Goal: Task Accomplishment & Management: Manage account settings

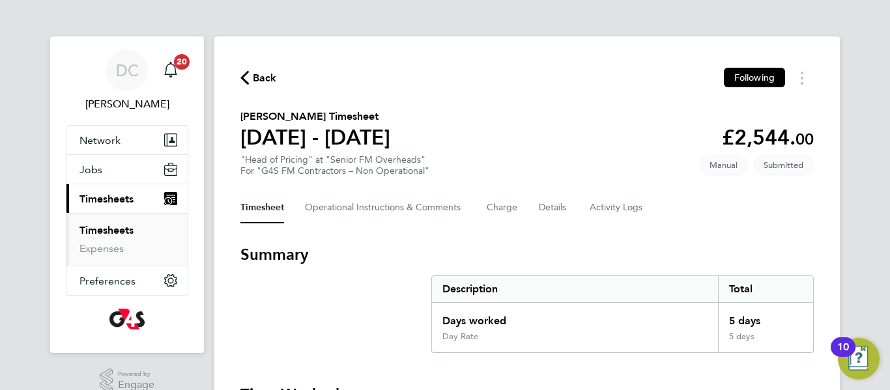
click at [420, 291] on section "Summary Description Total Days worked 5 days Day Rate 5 days" at bounding box center [526, 298] width 573 height 109
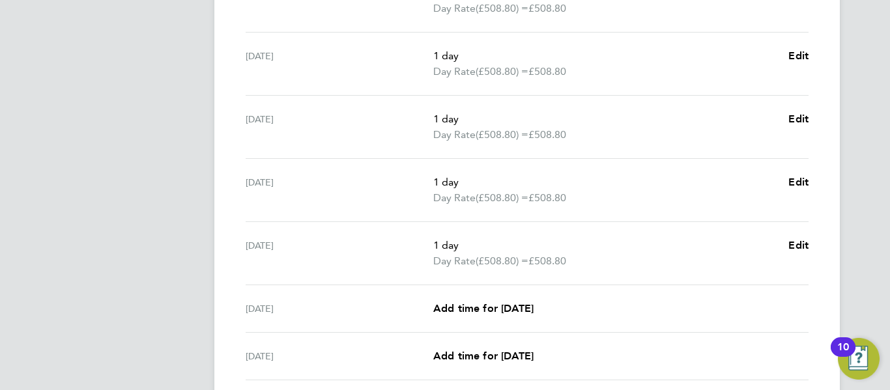
scroll to position [551, 0]
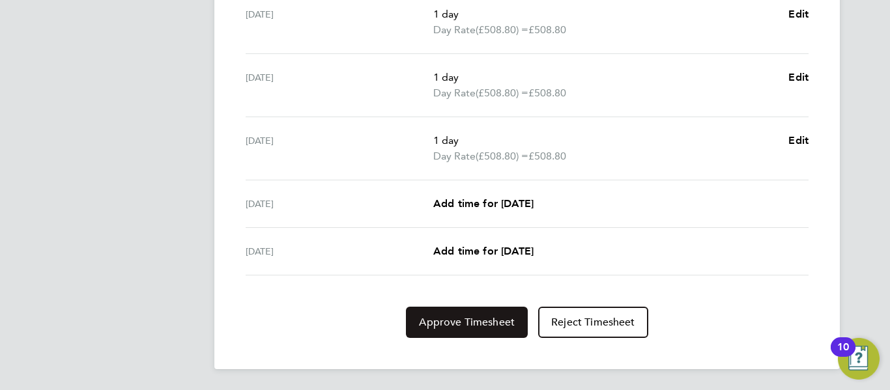
click at [470, 330] on button "Approve Timesheet" at bounding box center [467, 322] width 122 height 31
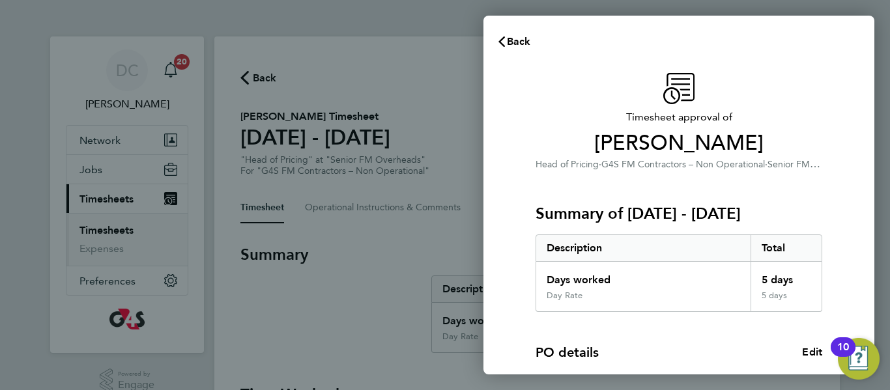
click at [725, 339] on div "PO details Edit PO number 1401A000 Start date [DATE]" at bounding box center [679, 376] width 287 height 129
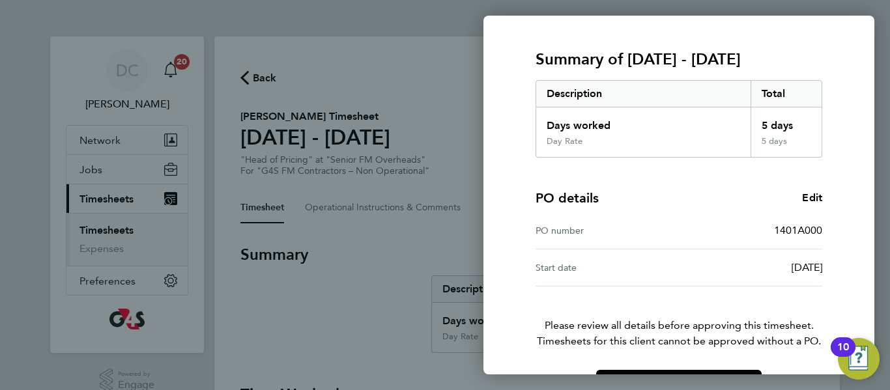
scroll to position [197, 0]
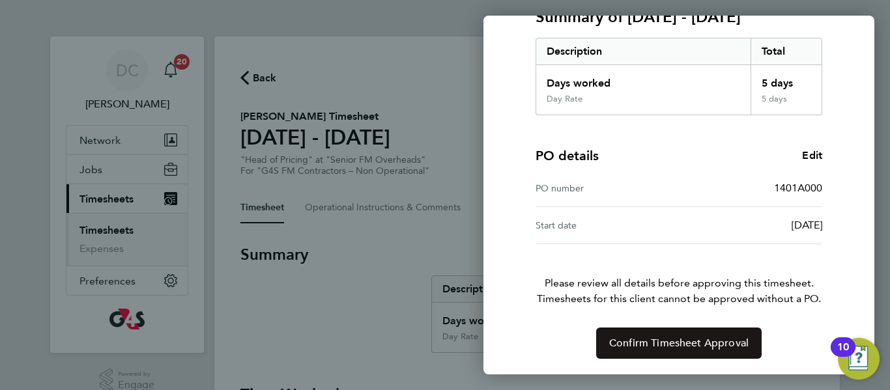
click at [725, 339] on span "Confirm Timesheet Approval" at bounding box center [678, 343] width 139 height 13
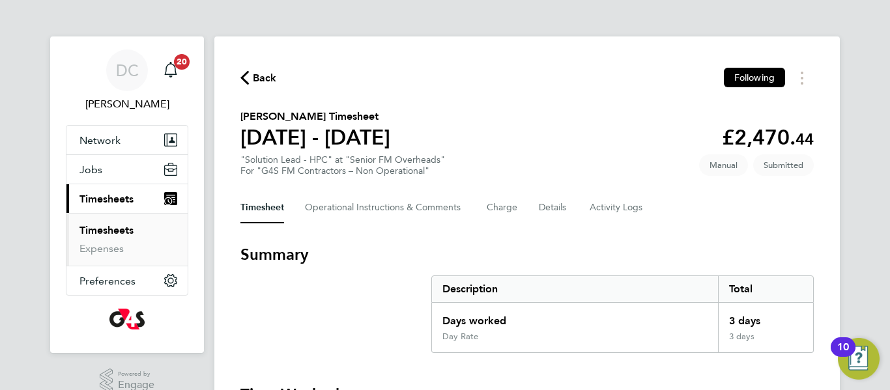
click at [370, 264] on h3 "Summary" at bounding box center [526, 254] width 573 height 21
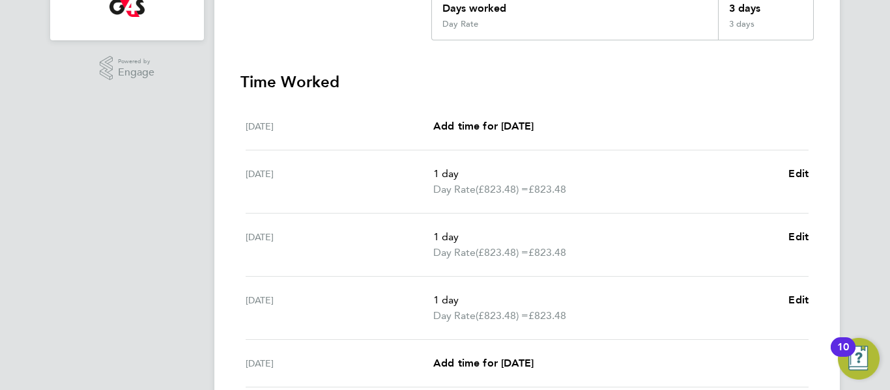
click at [370, 264] on div "Wed 06 Aug 1 day Day Rate (£823.48) = £823.48 Edit" at bounding box center [527, 245] width 563 height 63
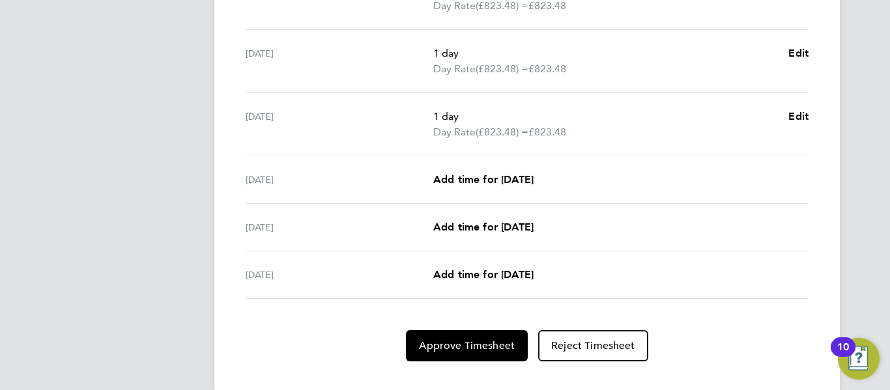
scroll to position [520, 0]
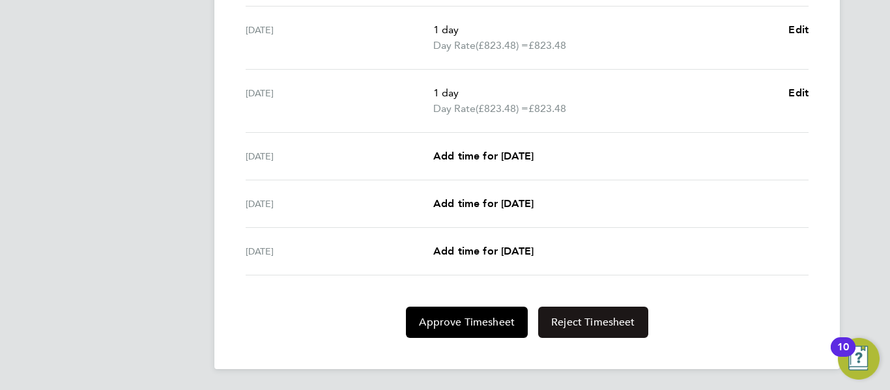
click at [603, 319] on span "Reject Timesheet" at bounding box center [593, 322] width 84 height 13
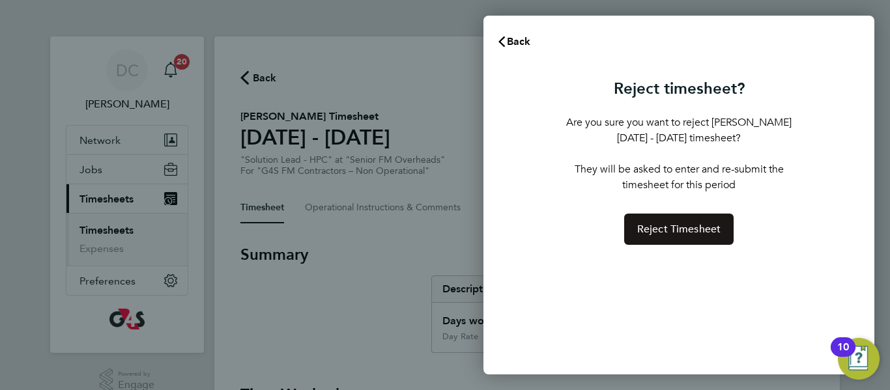
click at [696, 226] on span "Reject Timesheet" at bounding box center [679, 229] width 84 height 13
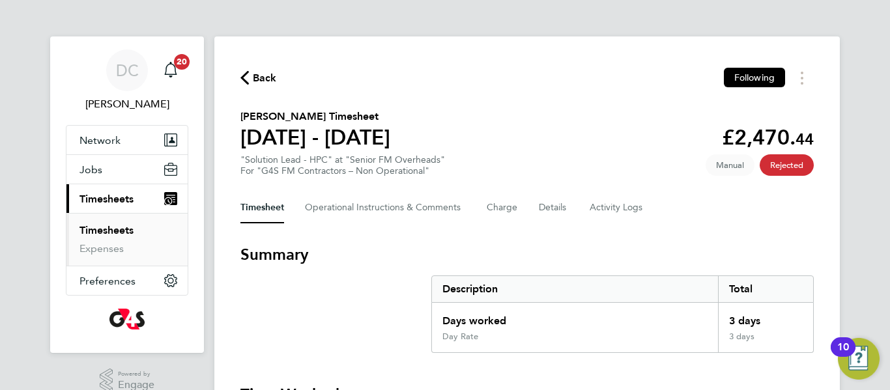
click at [386, 203] on Comments-tab "Operational Instructions & Comments" at bounding box center [385, 207] width 161 height 31
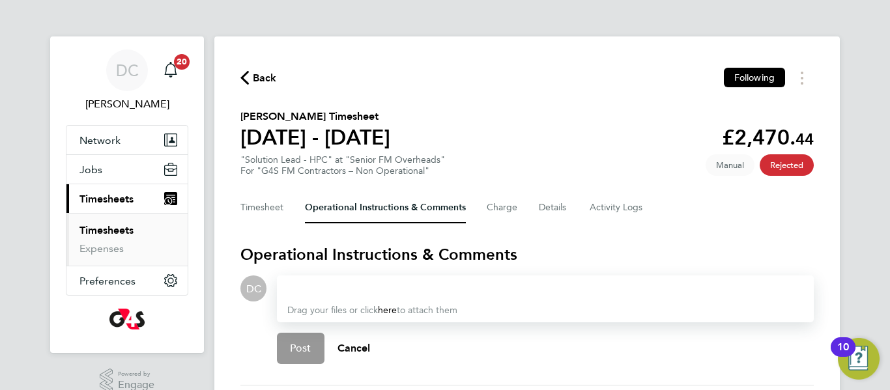
click at [400, 290] on div at bounding box center [545, 289] width 516 height 16
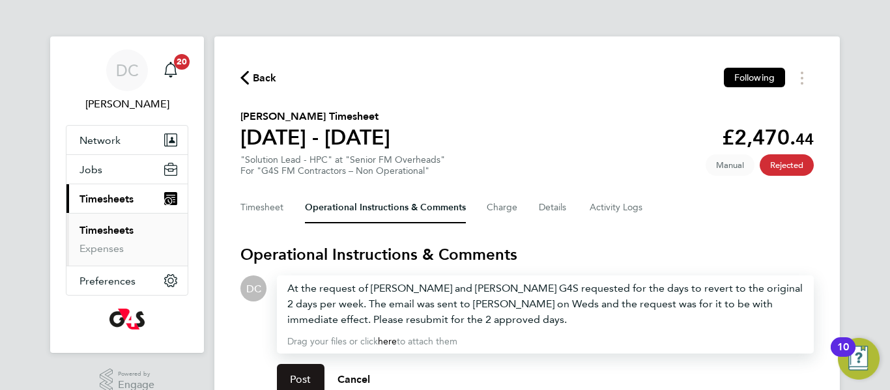
click at [279, 378] on button "Post" at bounding box center [301, 379] width 48 height 31
